Goal: Task Accomplishment & Management: Manage account settings

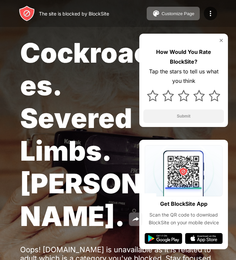
click at [221, 36] on div "How Would You Rate BlockSite? Tap the stars to tell us what you think Submit" at bounding box center [184, 80] width 89 height 93
click at [222, 40] on img at bounding box center [221, 40] width 5 height 5
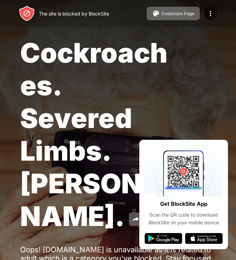
drag, startPoint x: 211, startPoint y: 151, endPoint x: 196, endPoint y: 139, distance: 19.5
click at [196, 139] on div "Cockroaches. Severed Limbs. John Goodman. Oops! cz.pornhub.com is unavailable a…" at bounding box center [118, 163] width 236 height 327
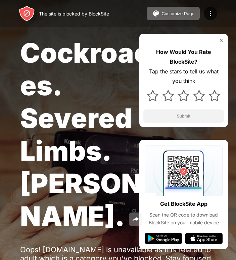
click at [161, 68] on div "Tap the stars to tell us what you think" at bounding box center [184, 76] width 81 height 19
drag, startPoint x: 169, startPoint y: 83, endPoint x: 174, endPoint y: 78, distance: 6.9
click at [174, 78] on div "Tap the stars to tell us what you think" at bounding box center [184, 76] width 81 height 19
click at [224, 41] on img at bounding box center [221, 40] width 5 height 5
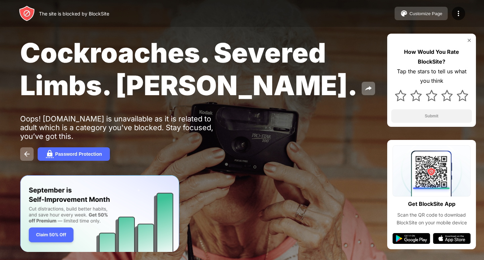
click at [428, 16] on button "Customize Page" at bounding box center [421, 13] width 53 height 13
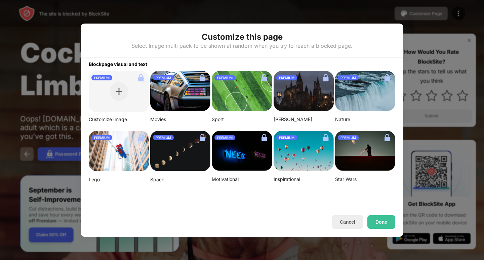
drag, startPoint x: 357, startPoint y: 23, endPoint x: 352, endPoint y: 147, distance: 124.2
click at [353, 260] on div "Customize this page Select Image multi pack to be shown at random when you try …" at bounding box center [242, 260] width 484 height 0
click at [355, 220] on button "Cancel" at bounding box center [348, 221] width 32 height 13
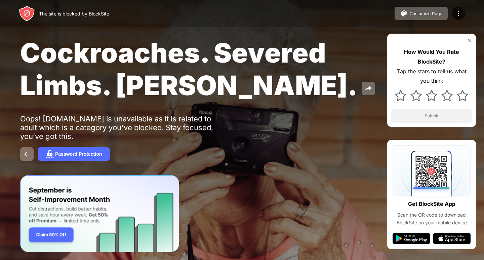
drag, startPoint x: 81, startPoint y: 6, endPoint x: 55, endPoint y: -15, distance: 33.1
click at [55, 0] on html "The site is blocked by BlockSite Customize Page Edit Block List Redirect Custom…" at bounding box center [242, 130] width 484 height 260
click at [26, 149] on button at bounding box center [26, 153] width 13 height 13
click at [50, 239] on img "Banner Message" at bounding box center [99, 213] width 159 height 77
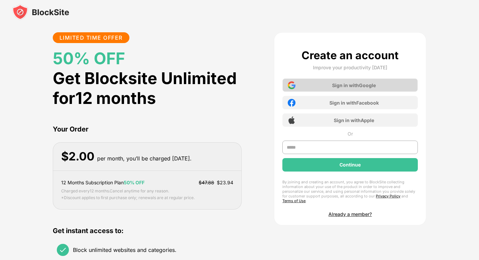
click at [307, 86] on div "Sign in with Google" at bounding box center [349, 84] width 135 height 13
